Goal: Entertainment & Leisure: Consume media (video, audio)

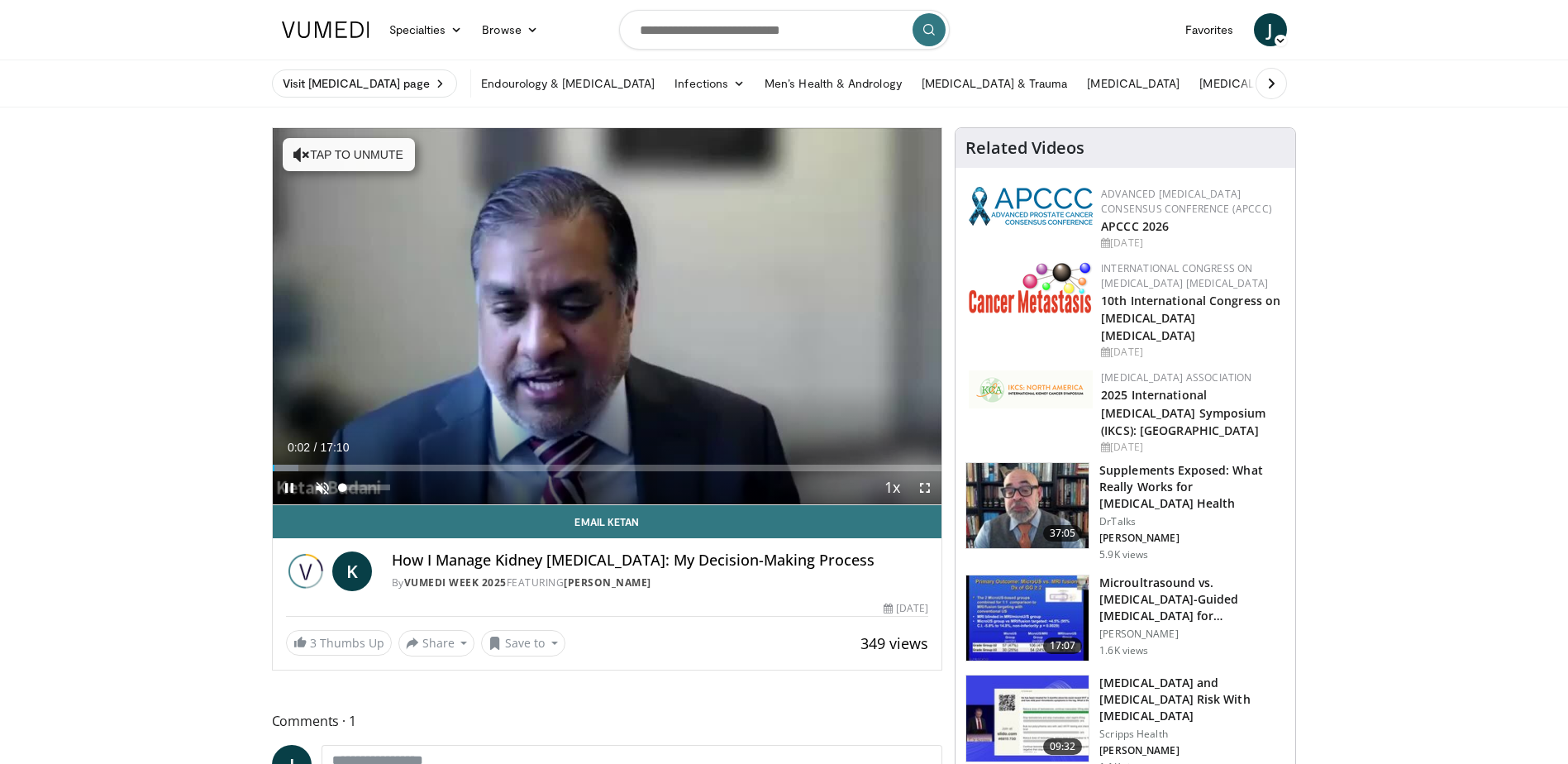
click at [318, 488] on span "Video Player" at bounding box center [322, 487] width 33 height 33
click at [285, 485] on span "Video Player" at bounding box center [290, 487] width 33 height 33
click at [290, 489] on span "Video Player" at bounding box center [290, 487] width 33 height 33
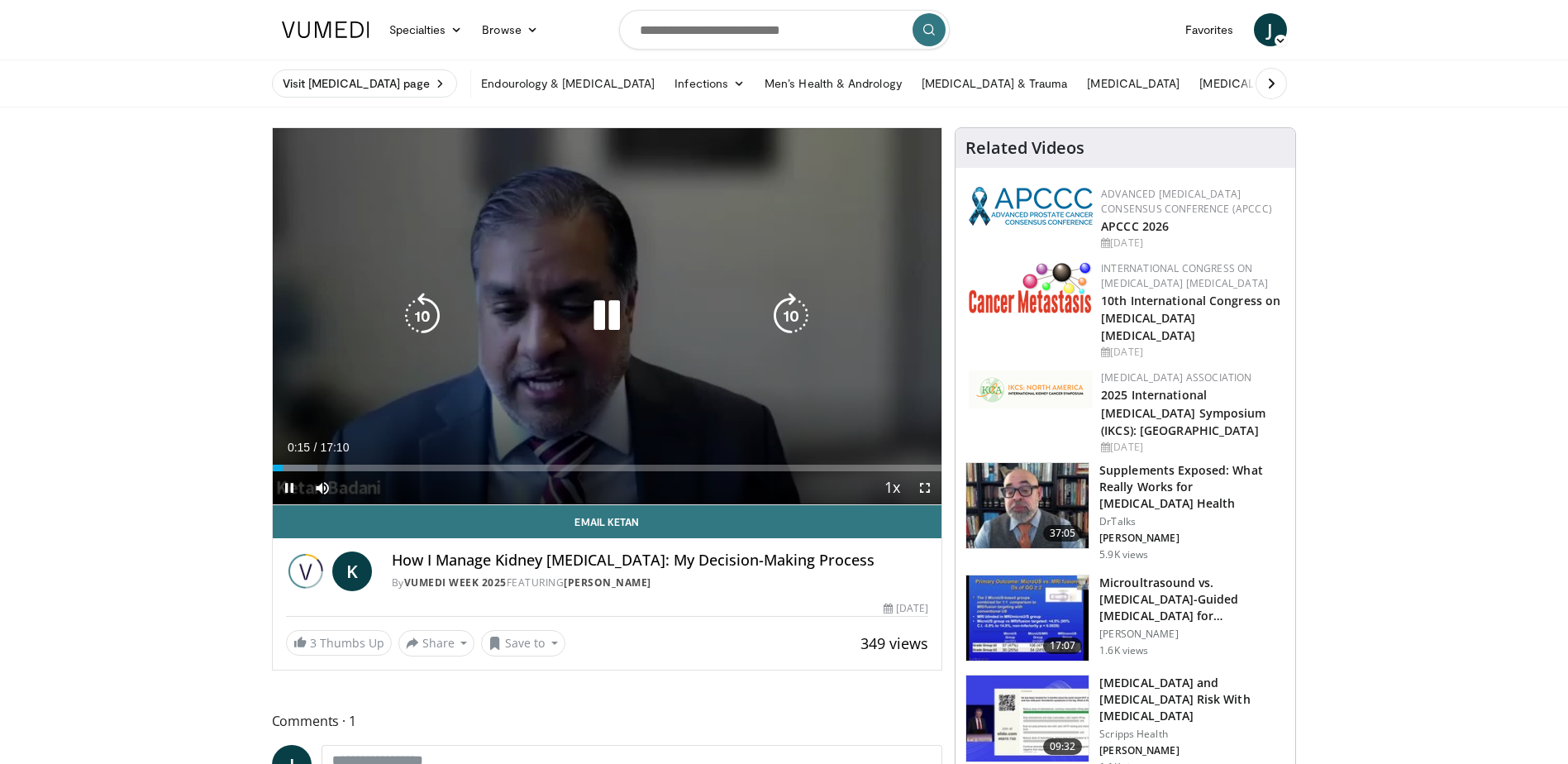
click at [703, 249] on div "10 seconds Tap to unmute" at bounding box center [608, 317] width 669 height 376
click at [614, 316] on icon "Video Player" at bounding box center [606, 316] width 46 height 46
click at [603, 312] on icon "Video Player" at bounding box center [606, 316] width 46 height 46
click at [608, 315] on icon "Video Player" at bounding box center [606, 316] width 46 height 46
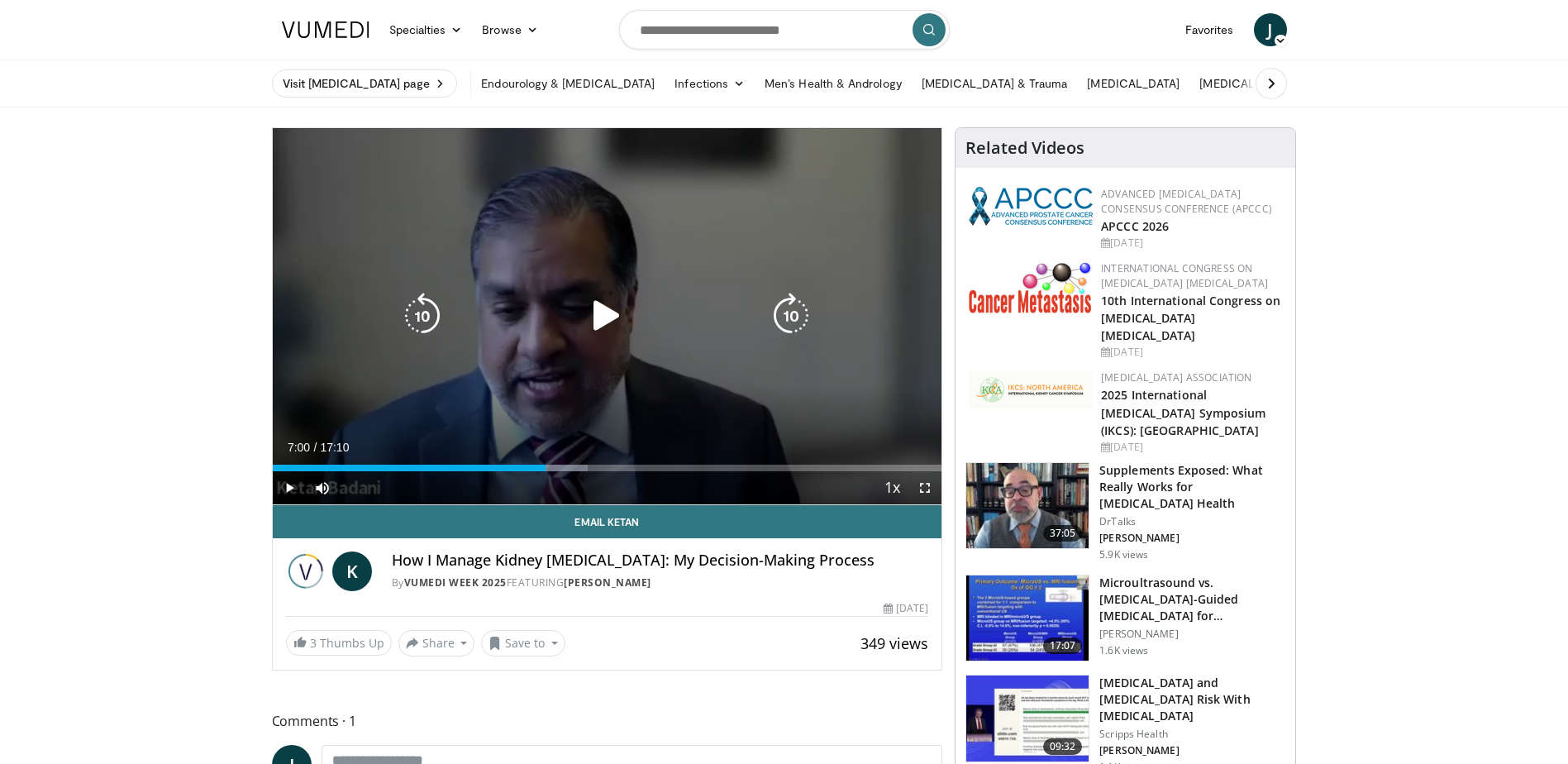
click at [606, 313] on icon "Video Player" at bounding box center [606, 316] width 46 height 46
click at [602, 318] on icon "Video Player" at bounding box center [606, 316] width 46 height 46
click at [607, 318] on icon "Video Player" at bounding box center [606, 316] width 46 height 46
click at [626, 309] on icon "Video Player" at bounding box center [606, 316] width 46 height 46
click at [604, 317] on icon "Video Player" at bounding box center [606, 316] width 46 height 46
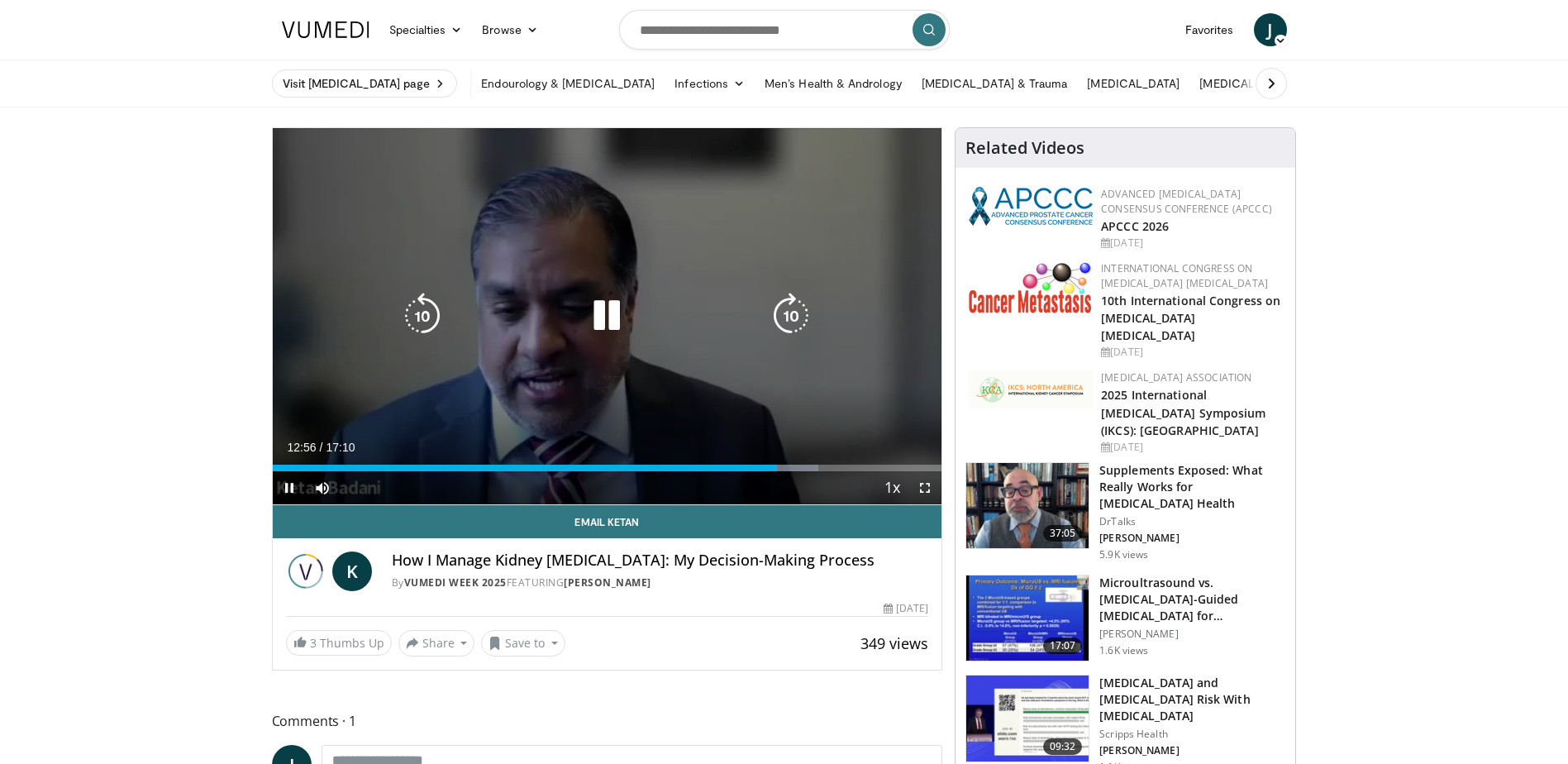
click at [606, 312] on icon "Video Player" at bounding box center [606, 316] width 46 height 46
click at [595, 314] on icon "Video Player" at bounding box center [606, 316] width 46 height 46
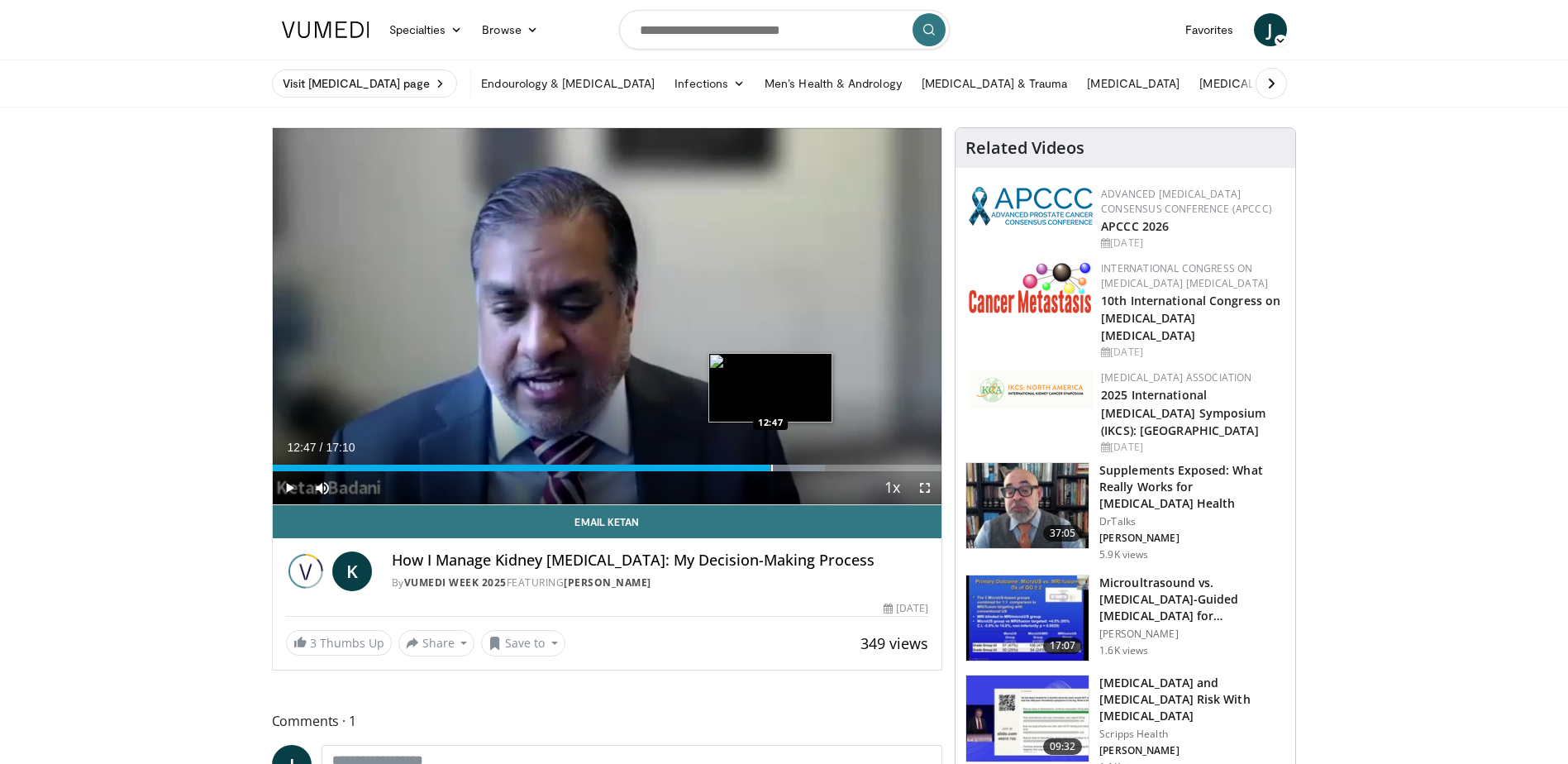
drag, startPoint x: 784, startPoint y: 471, endPoint x: 771, endPoint y: 464, distance: 14.8
click at [771, 465] on div "Progress Bar" at bounding box center [772, 468] width 2 height 7
